Goal: Information Seeking & Learning: Learn about a topic

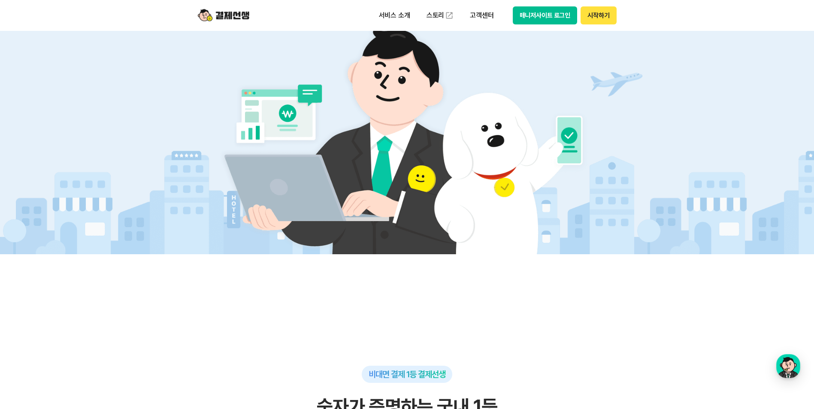
scroll to position [86, 0]
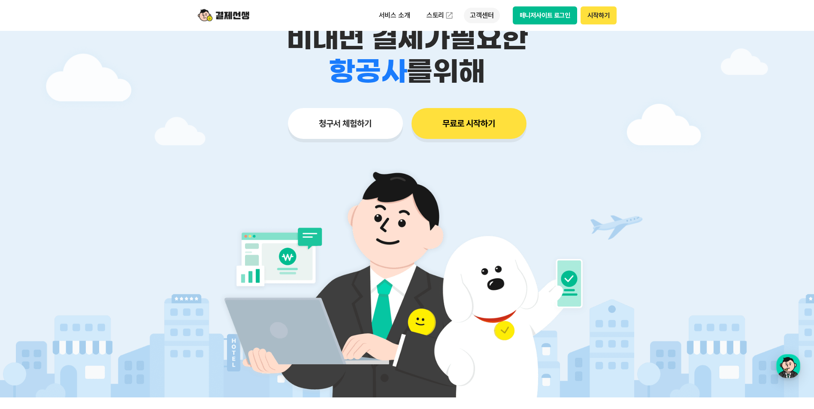
click at [472, 14] on p "고객센터" at bounding box center [482, 15] width 36 height 15
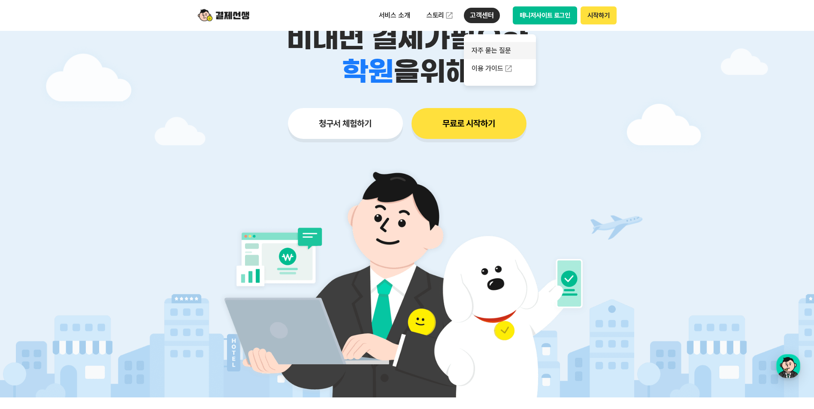
click at [484, 51] on link "자주 묻는 질문" at bounding box center [500, 50] width 72 height 17
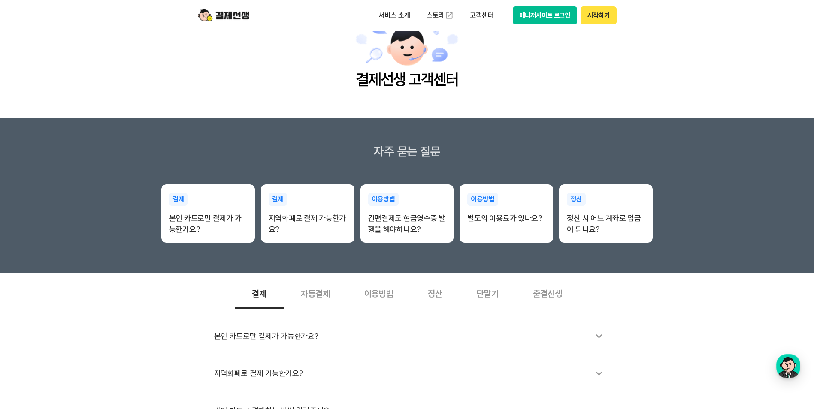
scroll to position [43, 0]
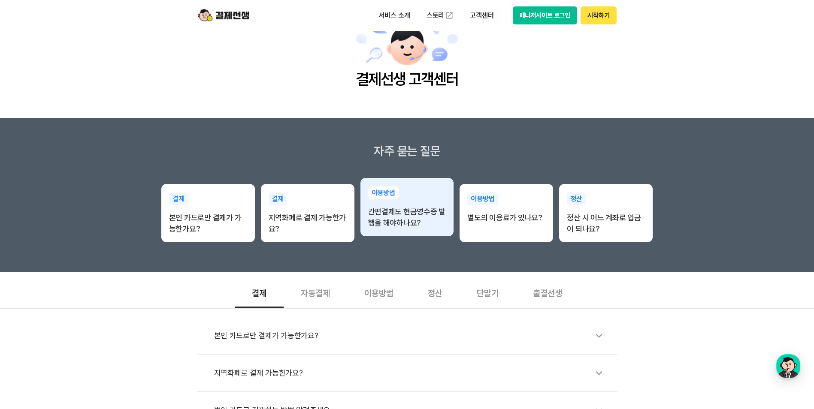
click at [386, 224] on p "간편결제도 현금영수증 발행을 해야하나요?" at bounding box center [407, 217] width 78 height 22
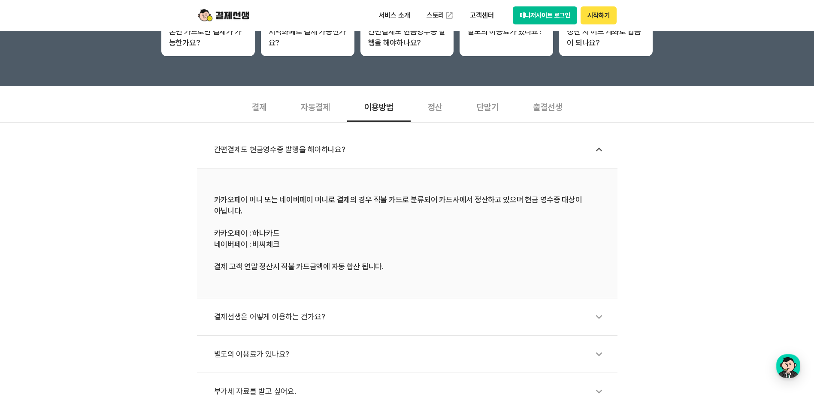
scroll to position [215, 0]
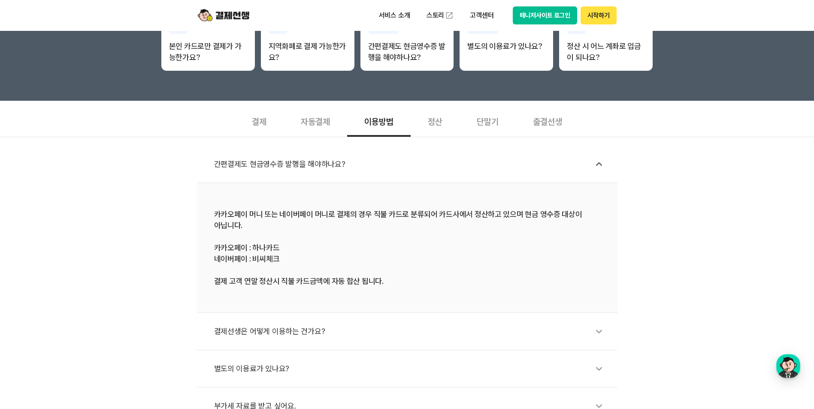
click at [260, 122] on div "결제" at bounding box center [259, 121] width 49 height 32
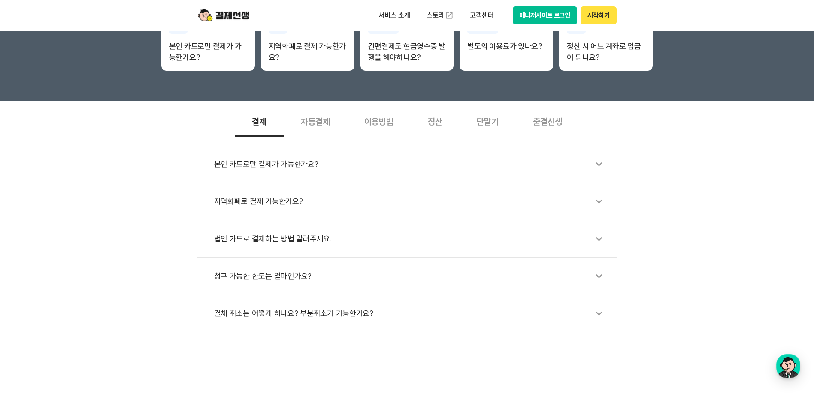
click at [279, 169] on div "본인 카드로만 결제가 가능한가요?" at bounding box center [411, 164] width 395 height 20
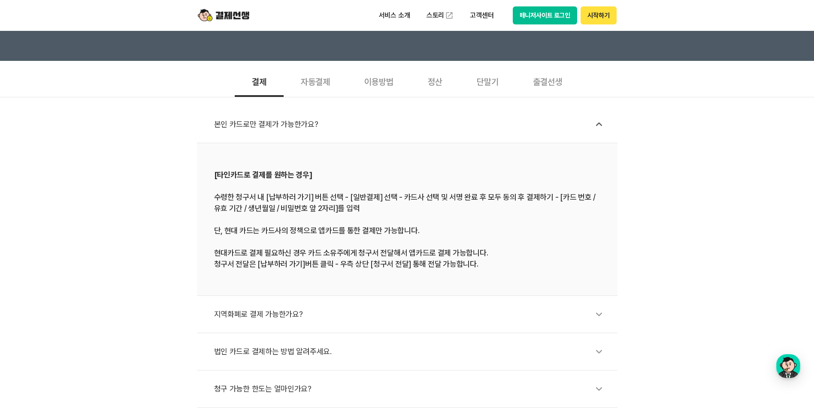
scroll to position [300, 0]
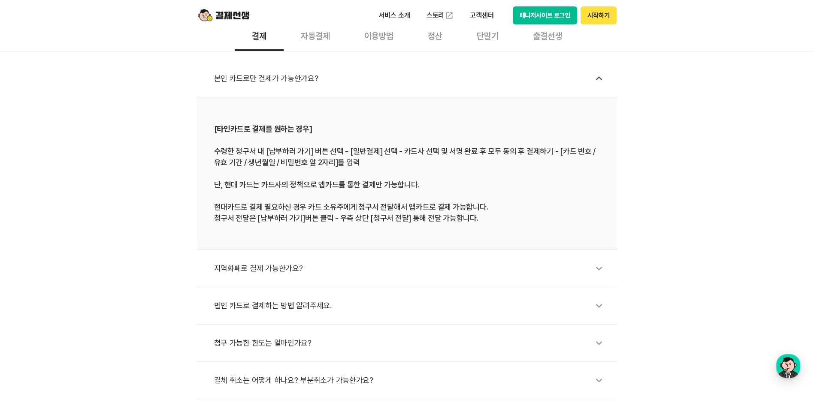
click at [232, 274] on div "지역화폐로 결제 가능한가요?" at bounding box center [411, 269] width 395 height 20
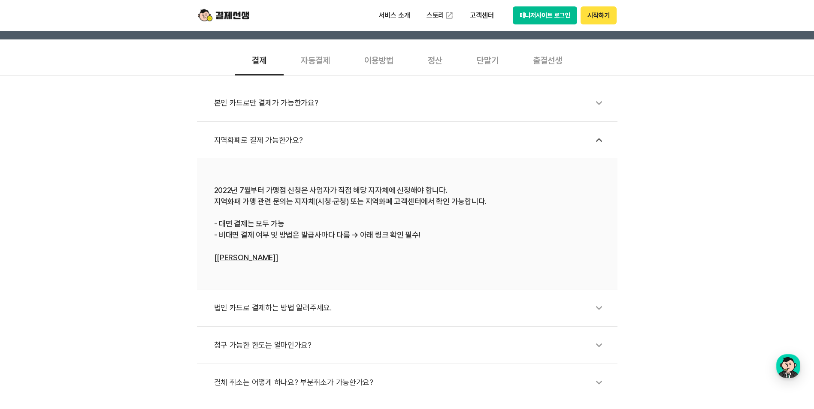
scroll to position [257, 0]
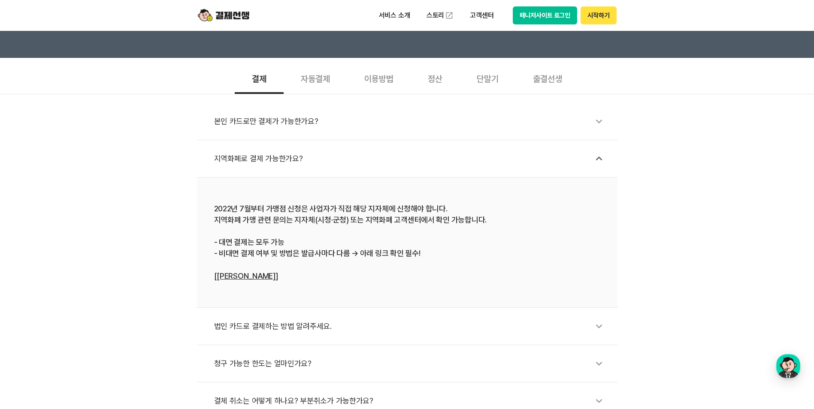
click at [314, 83] on div "자동결제" at bounding box center [316, 78] width 64 height 32
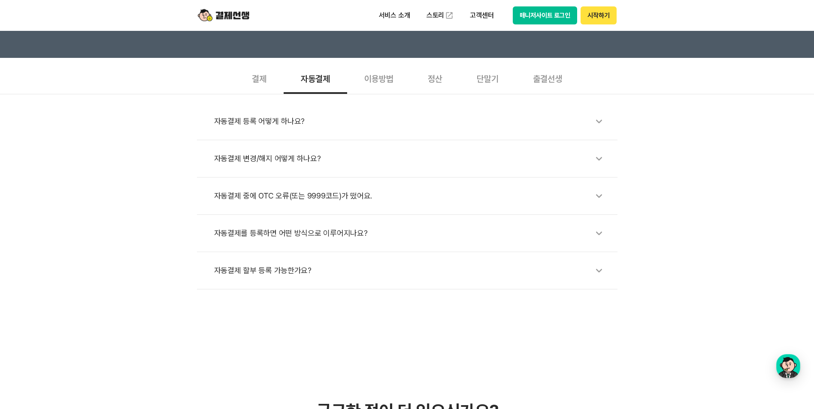
click at [387, 82] on div "이용방법" at bounding box center [379, 78] width 64 height 32
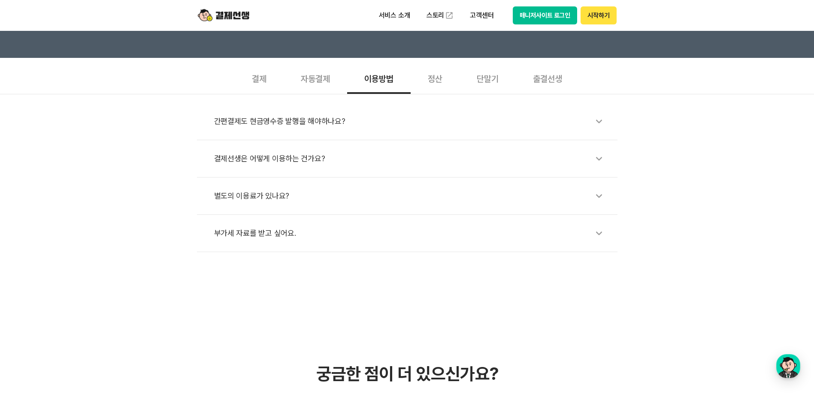
click at [437, 80] on div "정산" at bounding box center [435, 78] width 49 height 32
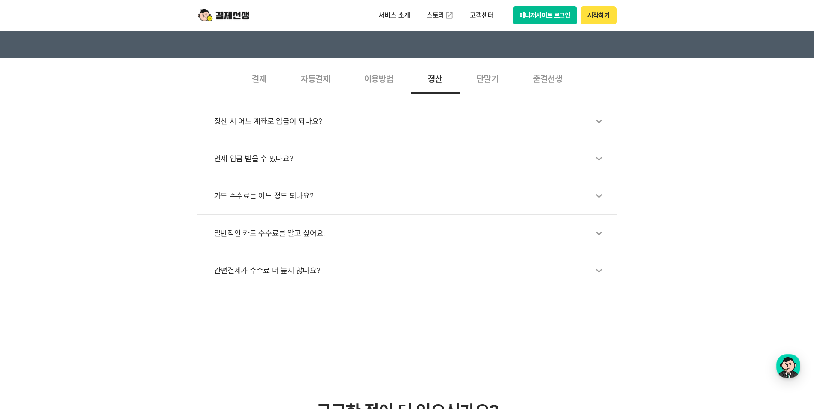
click at [280, 124] on div "정산 시 어느 계좌로 입금이 되나요?" at bounding box center [411, 122] width 395 height 20
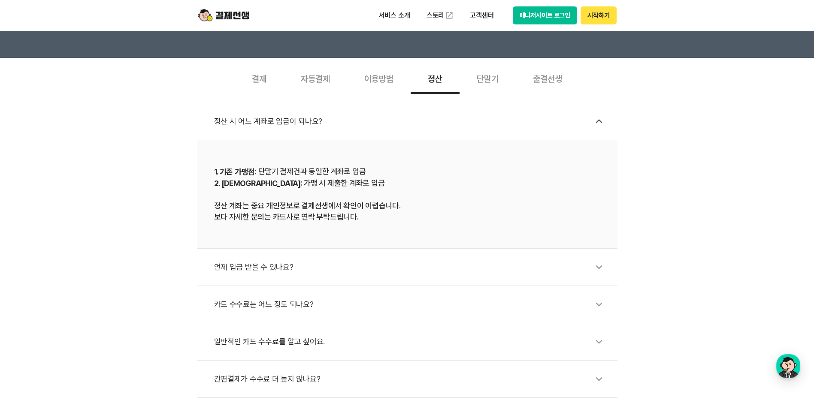
click at [280, 124] on div "정산 시 어느 계좌로 입금이 되나요?" at bounding box center [411, 122] width 395 height 20
